Goal: Task Accomplishment & Management: Use online tool/utility

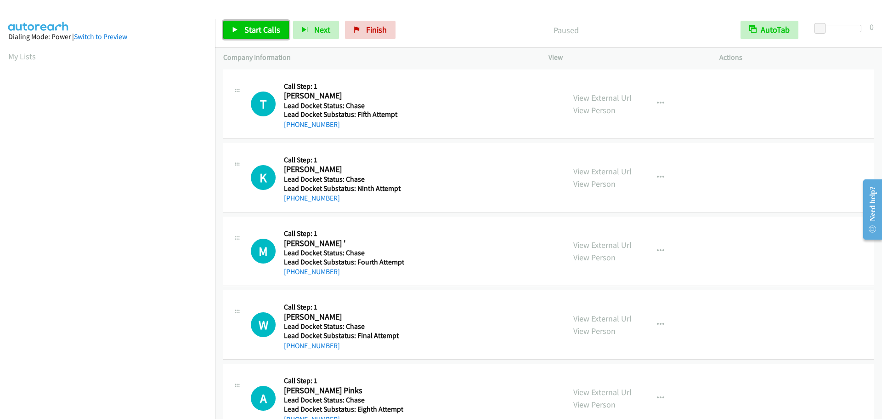
click at [248, 31] on span "Start Calls" at bounding box center [263, 29] width 36 height 11
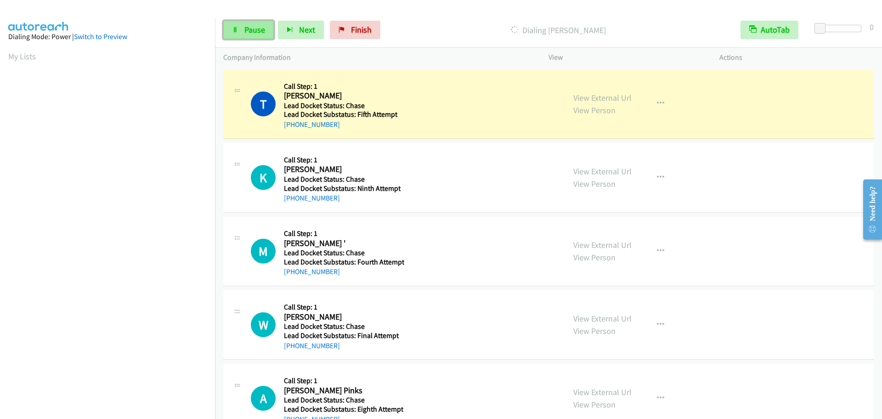
click at [238, 29] on icon at bounding box center [235, 30] width 6 height 6
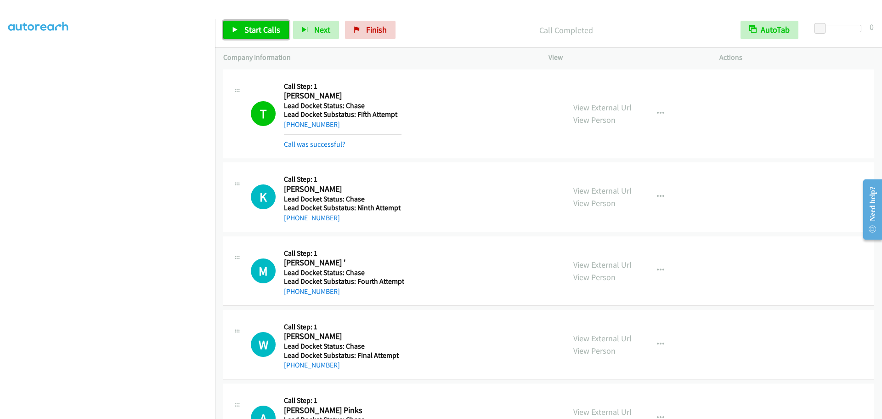
click at [242, 28] on link "Start Calls" at bounding box center [256, 30] width 66 height 18
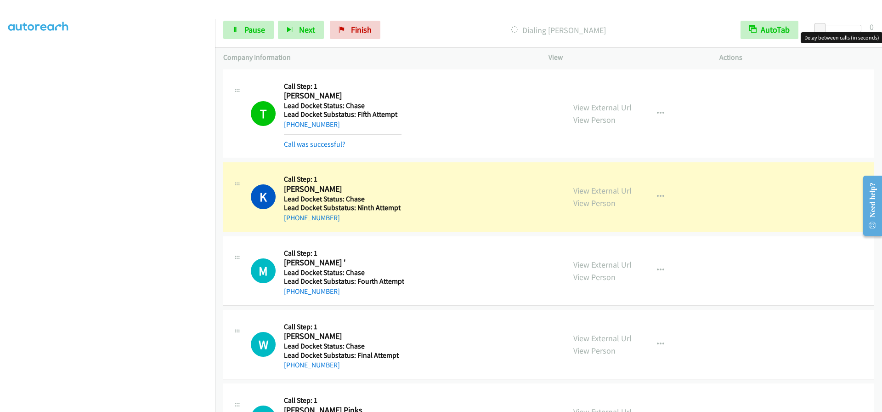
click at [836, 27] on div at bounding box center [840, 28] width 42 height 7
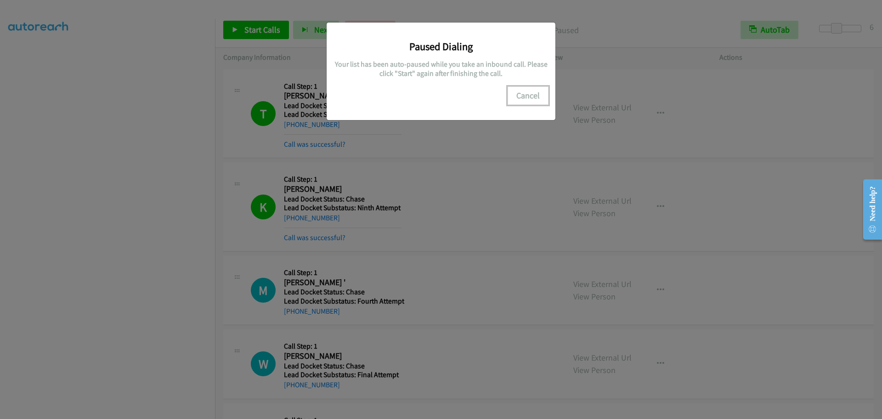
click at [534, 99] on button "Cancel" at bounding box center [528, 95] width 41 height 18
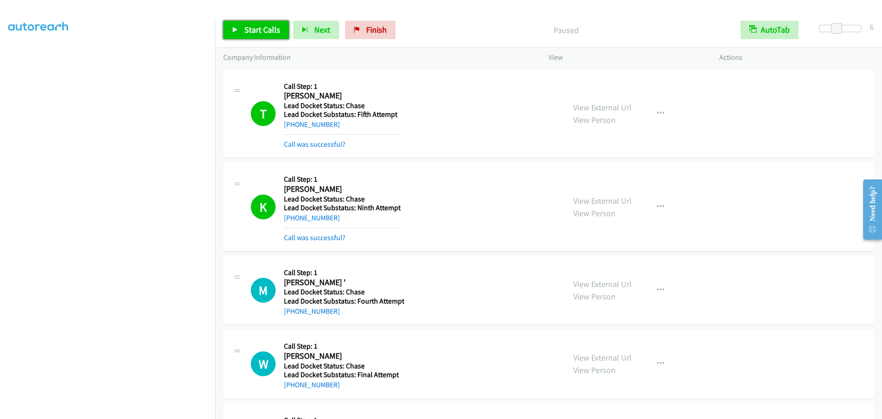
click at [234, 34] on link "Start Calls" at bounding box center [256, 30] width 66 height 18
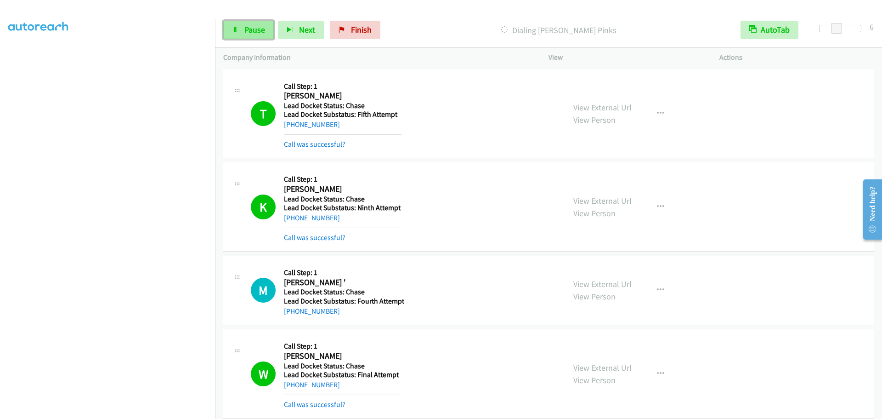
click at [240, 33] on link "Pause" at bounding box center [248, 30] width 51 height 18
click at [233, 27] on icon at bounding box center [235, 30] width 6 height 6
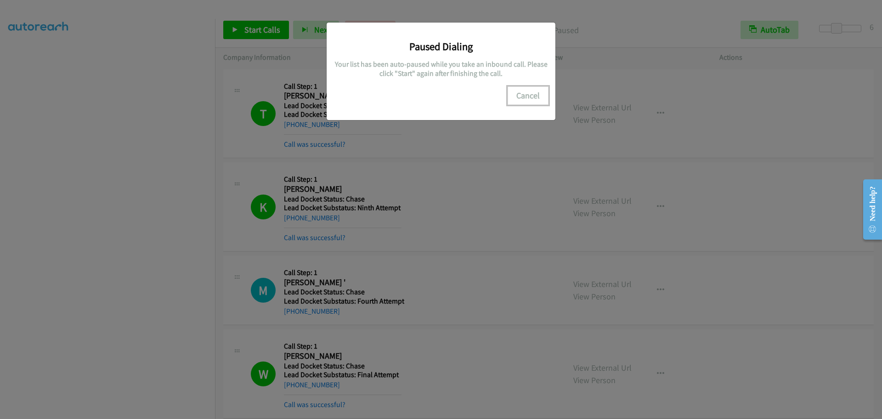
click at [517, 97] on button "Cancel" at bounding box center [528, 95] width 41 height 18
click at [529, 94] on button "Cancel" at bounding box center [528, 95] width 41 height 18
click at [470, 140] on div "Paused Dialing Your list has been auto-paused while you take an inbound call. P…" at bounding box center [441, 213] width 882 height 410
click at [520, 93] on button "Cancel" at bounding box center [528, 95] width 41 height 18
click at [520, 92] on button "Cancel" at bounding box center [528, 95] width 41 height 18
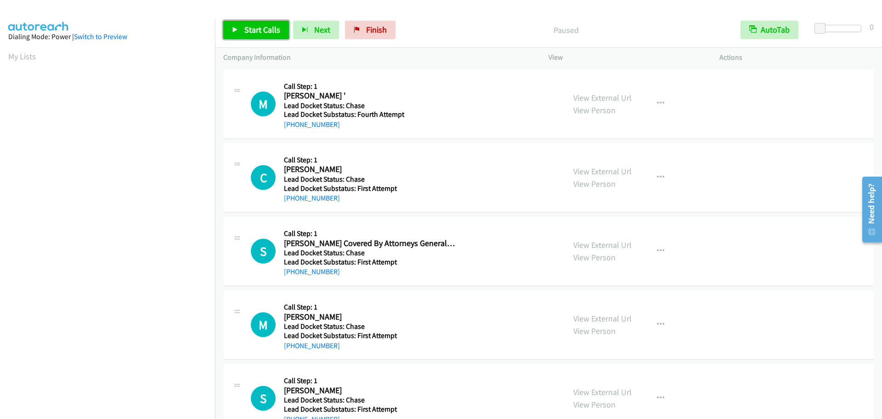
click at [245, 31] on span "Start Calls" at bounding box center [263, 29] width 36 height 11
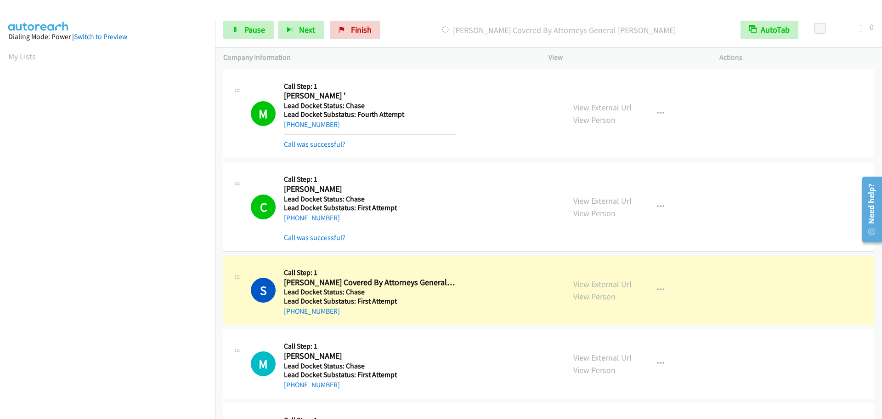
scroll to position [97, 0]
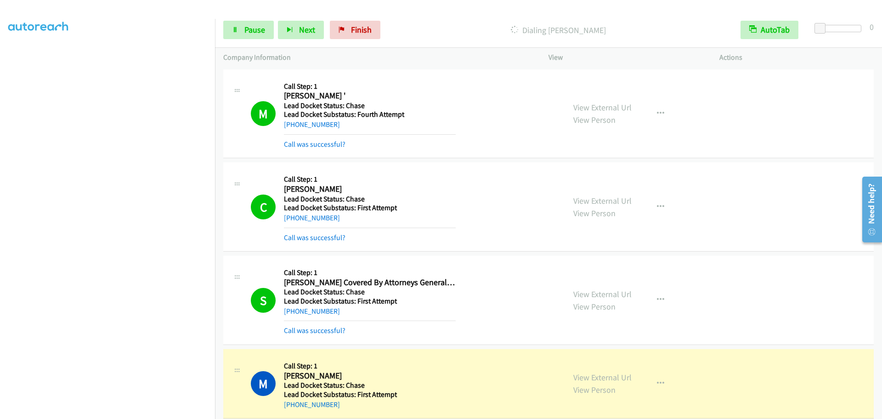
click at [252, 40] on div "Start Calls Pause Next Finish Dialing Musibau Aroyewun I AutoTab AutoTab 0" at bounding box center [548, 29] width 667 height 35
click at [253, 27] on span "Pause" at bounding box center [255, 29] width 21 height 11
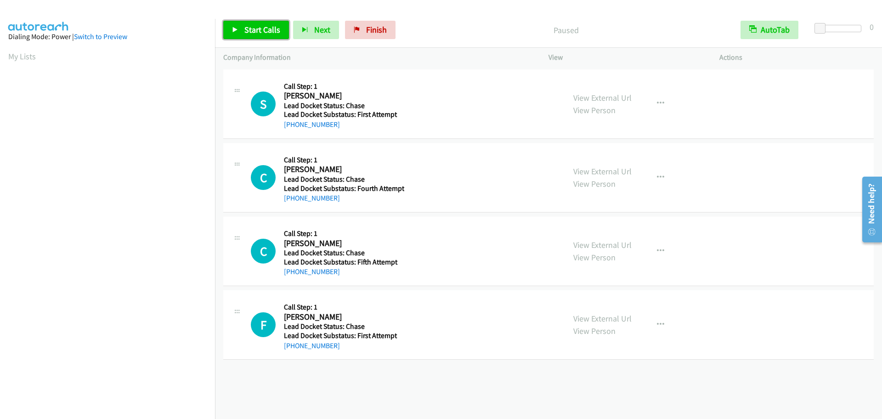
click at [272, 28] on span "Start Calls" at bounding box center [263, 29] width 36 height 11
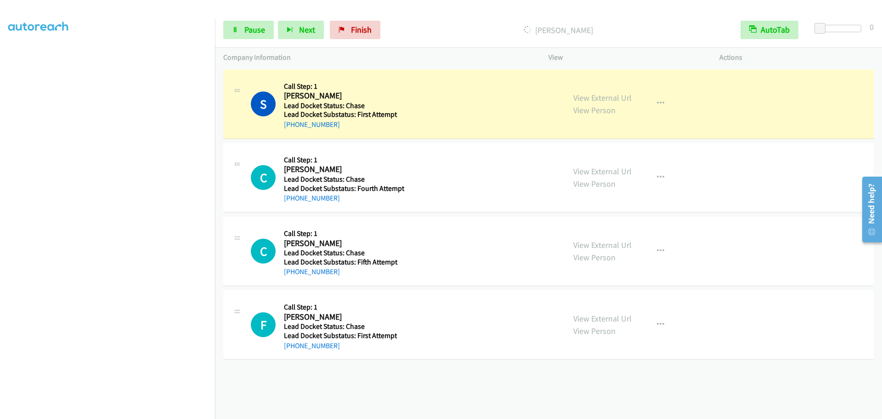
scroll to position [97, 0]
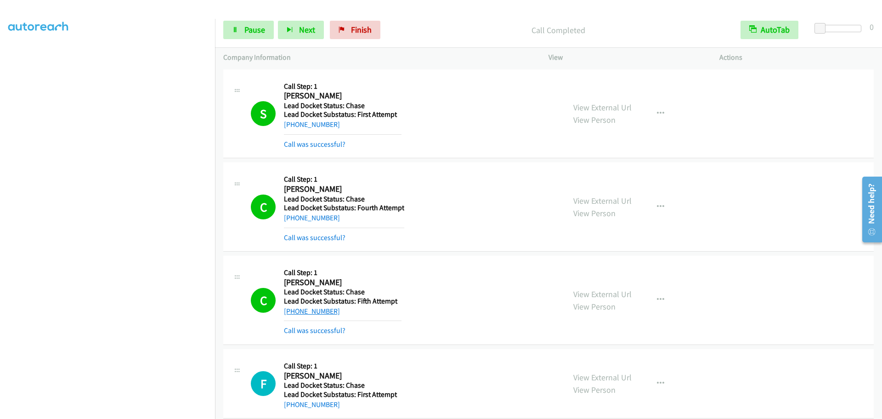
drag, startPoint x: 336, startPoint y: 315, endPoint x: 291, endPoint y: 315, distance: 44.6
click at [291, 315] on div "+1 832-597-1540" at bounding box center [343, 311] width 118 height 11
copy link "832-597-1540"
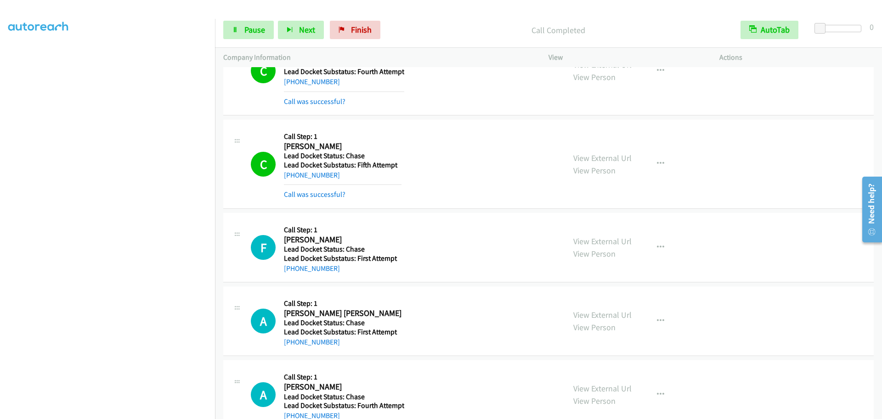
scroll to position [138, 0]
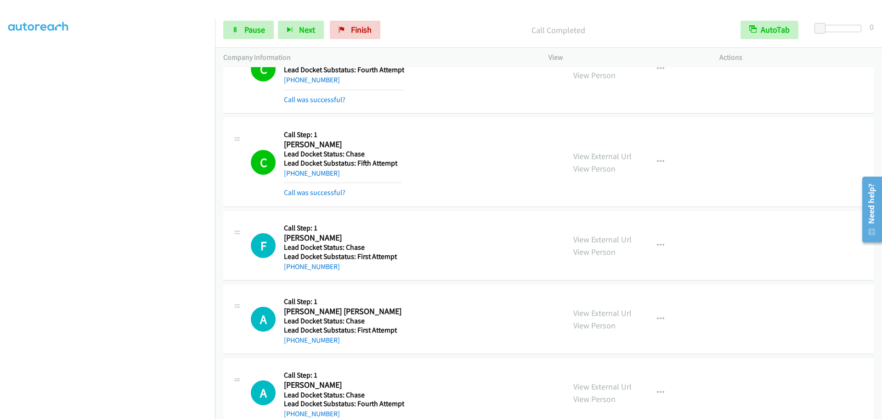
click at [438, 245] on div "F Callback Scheduled Call Step: 1 Forrest Hall America/Chicago Lead Docket Stat…" at bounding box center [404, 245] width 306 height 52
click at [258, 25] on span "Pause" at bounding box center [255, 29] width 21 height 11
click at [255, 31] on span "Start Calls" at bounding box center [263, 29] width 36 height 11
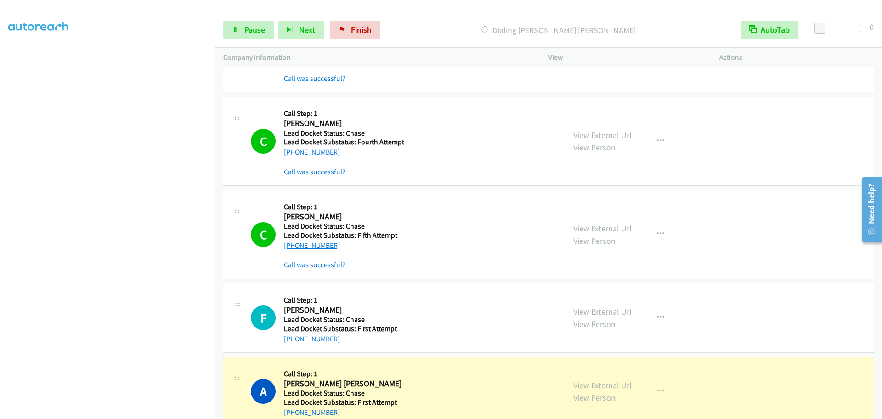
scroll to position [0, 0]
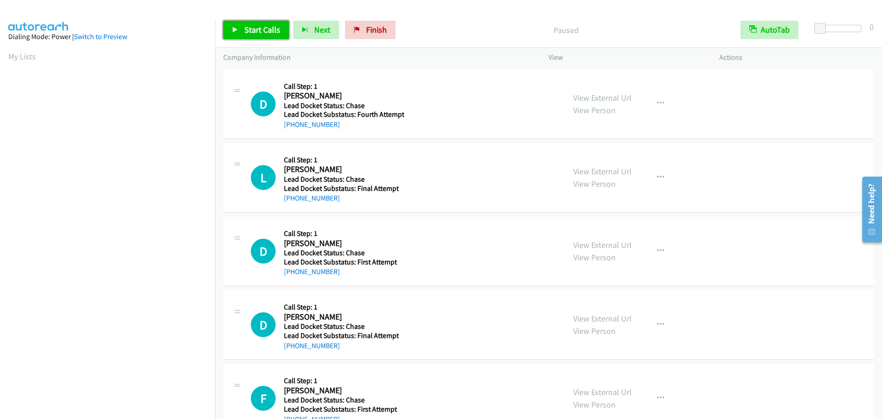
click at [243, 29] on link "Start Calls" at bounding box center [256, 30] width 66 height 18
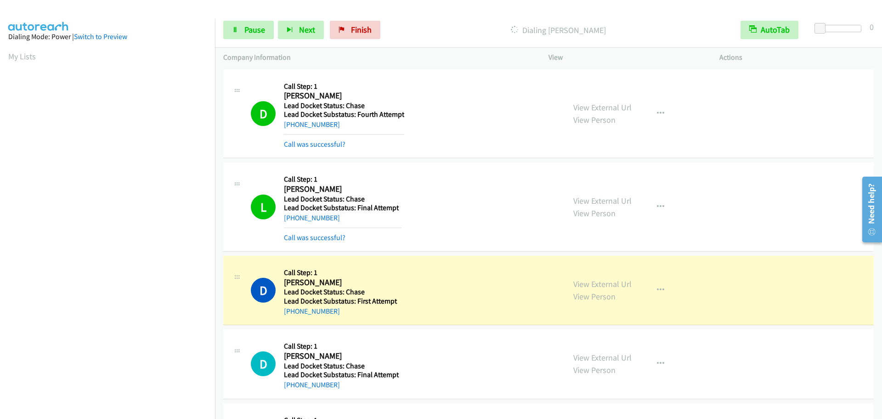
scroll to position [97, 0]
click at [237, 28] on icon at bounding box center [235, 30] width 6 height 6
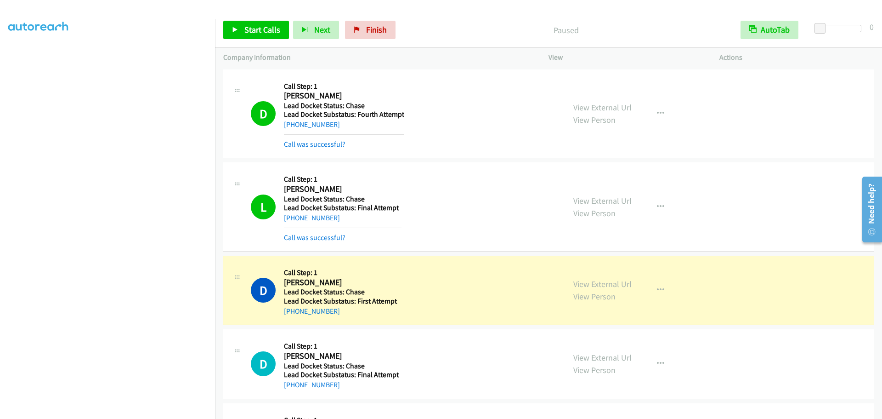
scroll to position [97, 0]
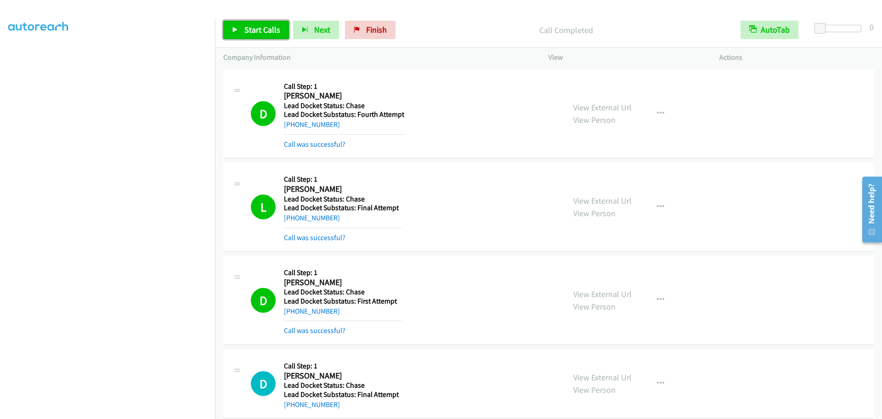
click at [245, 33] on span "Start Calls" at bounding box center [263, 29] width 36 height 11
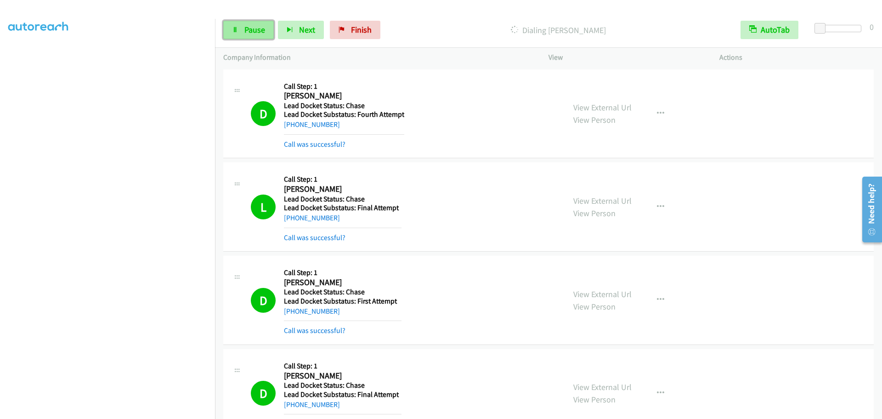
click at [248, 29] on span "Pause" at bounding box center [255, 29] width 21 height 11
